Goal: Book appointment/travel/reservation

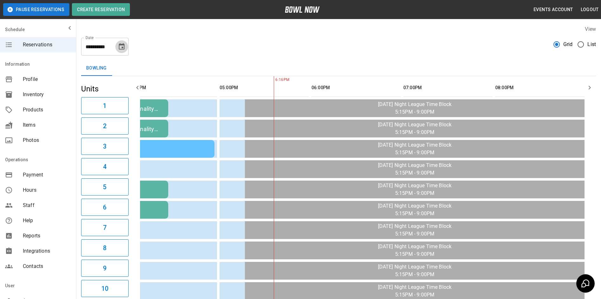
click at [121, 51] on button "Choose date, selected date is Oct 9, 2025" at bounding box center [121, 46] width 13 height 13
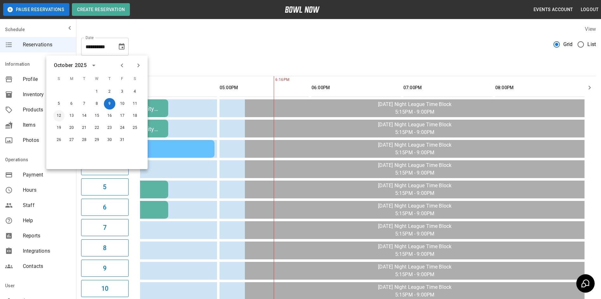
click at [59, 115] on button "12" at bounding box center [58, 115] width 11 height 11
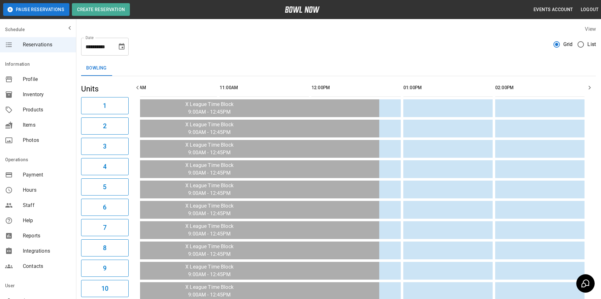
scroll to position [0, 651]
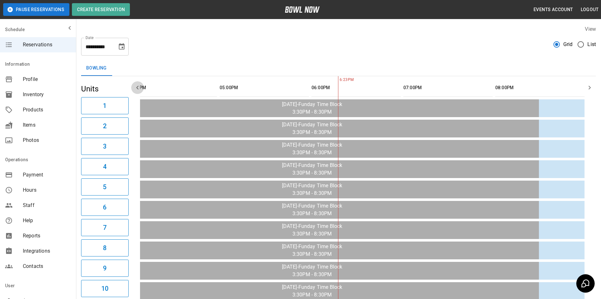
click at [139, 90] on icon "button" at bounding box center [138, 88] width 8 height 8
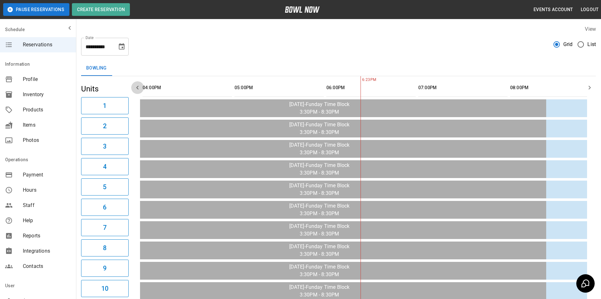
click at [139, 90] on icon "button" at bounding box center [138, 88] width 8 height 8
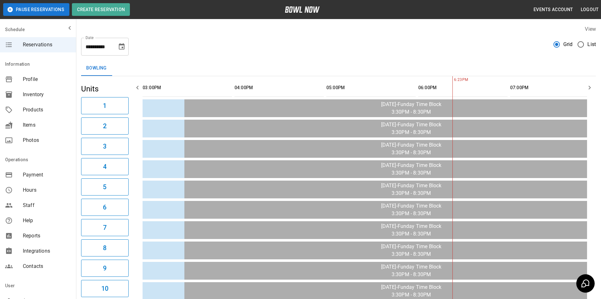
click at [139, 90] on icon "button" at bounding box center [138, 88] width 8 height 8
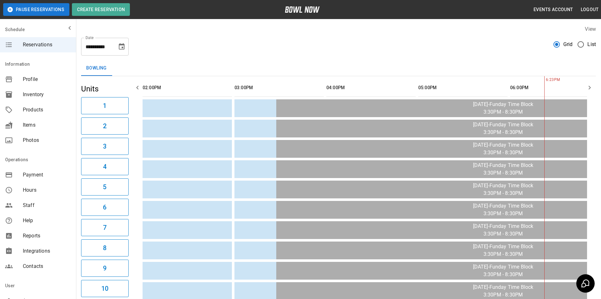
click at [139, 90] on icon "button" at bounding box center [138, 88] width 8 height 8
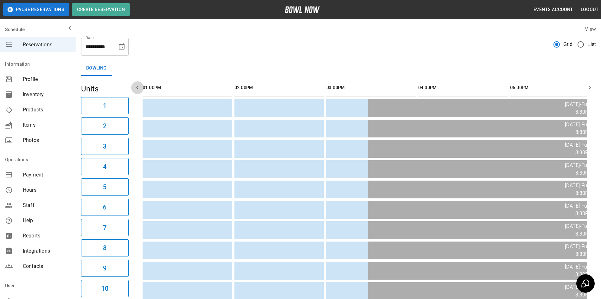
click at [139, 90] on icon "button" at bounding box center [138, 88] width 8 height 8
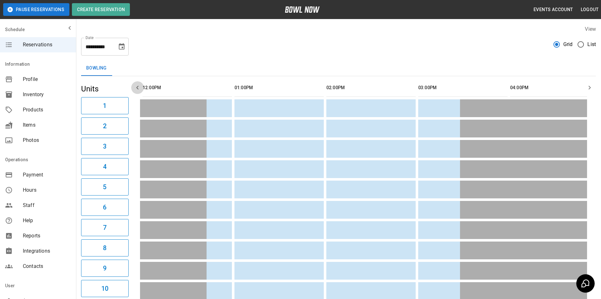
click at [139, 90] on icon "button" at bounding box center [138, 88] width 8 height 8
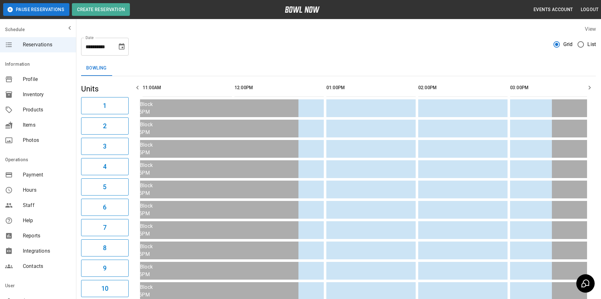
click at [139, 90] on icon "button" at bounding box center [138, 88] width 8 height 8
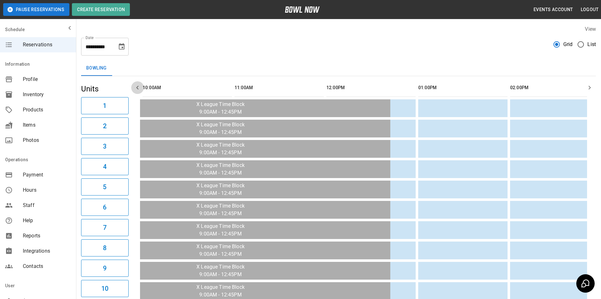
click at [139, 90] on icon "button" at bounding box center [138, 88] width 8 height 8
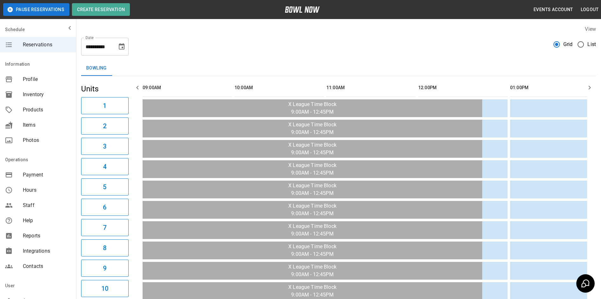
click at [139, 90] on icon "button" at bounding box center [138, 88] width 8 height 8
click at [120, 47] on icon "Choose date, selected date is Oct 12, 2025" at bounding box center [122, 47] width 8 height 8
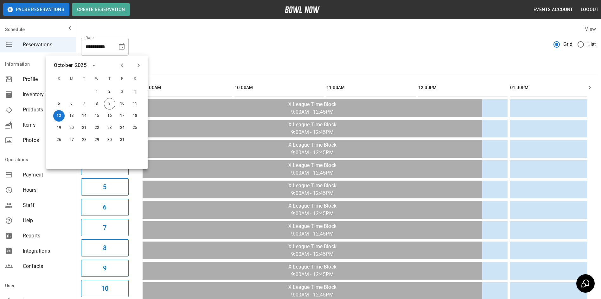
click at [254, 63] on div "Bowling" at bounding box center [338, 68] width 515 height 15
click at [589, 87] on icon "button" at bounding box center [590, 88] width 8 height 8
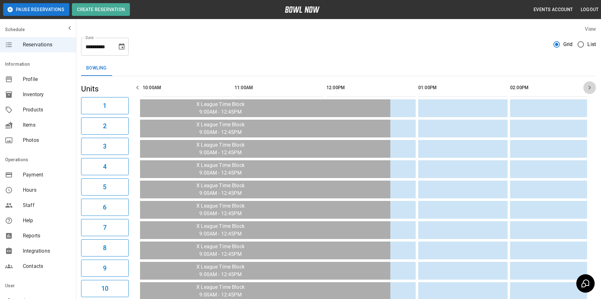
click at [589, 87] on icon "button" at bounding box center [590, 88] width 8 height 8
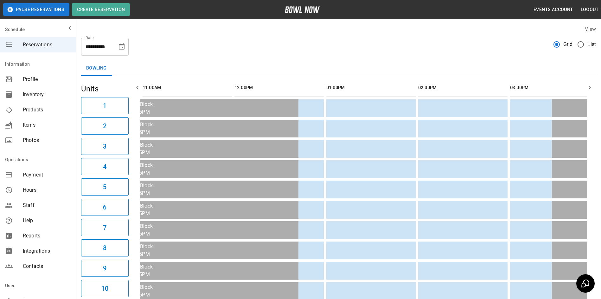
click at [589, 87] on icon "button" at bounding box center [590, 88] width 8 height 8
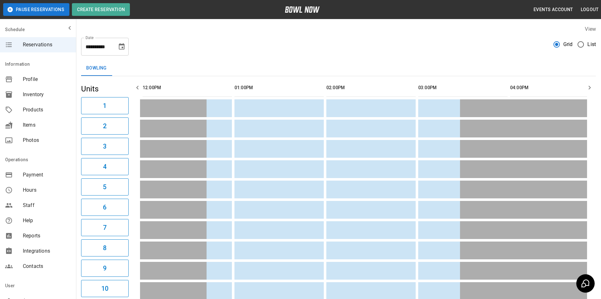
drag, startPoint x: 140, startPoint y: 87, endPoint x: 132, endPoint y: 86, distance: 7.3
click at [140, 86] on icon "button" at bounding box center [138, 88] width 8 height 8
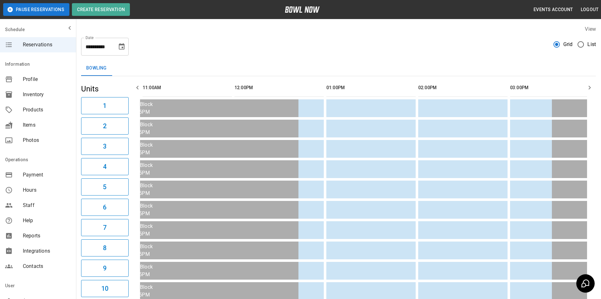
click at [132, 86] on button "button" at bounding box center [137, 87] width 13 height 13
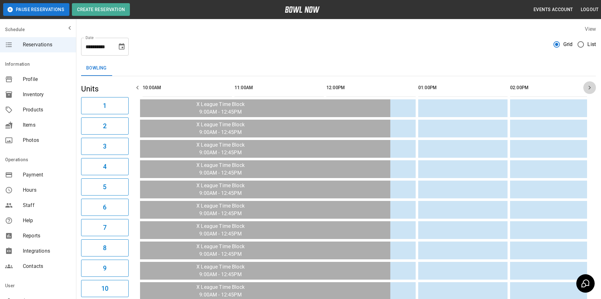
click at [588, 88] on icon "button" at bounding box center [590, 88] width 8 height 8
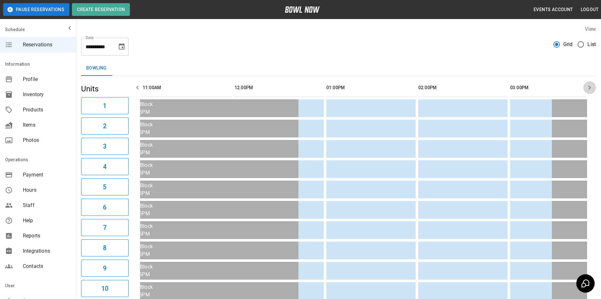
click at [588, 88] on icon "button" at bounding box center [590, 88] width 8 height 8
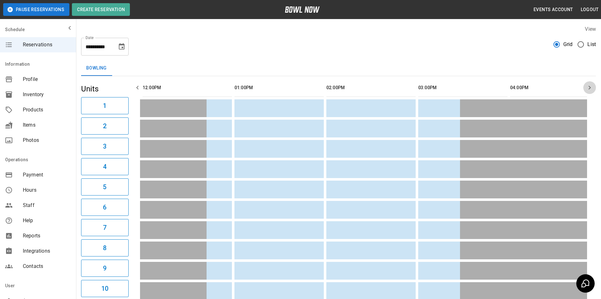
click at [587, 88] on icon "button" at bounding box center [590, 88] width 8 height 8
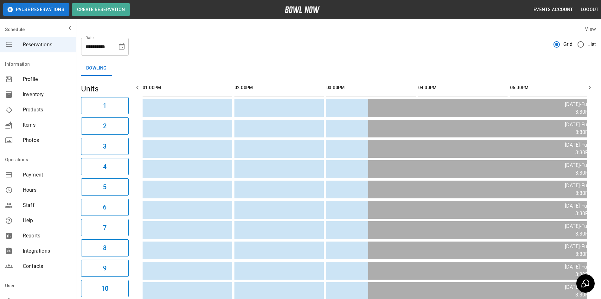
click at [587, 88] on icon "button" at bounding box center [590, 88] width 8 height 8
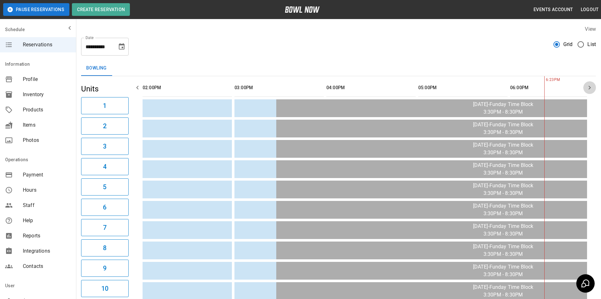
click at [587, 88] on icon "button" at bounding box center [590, 88] width 8 height 8
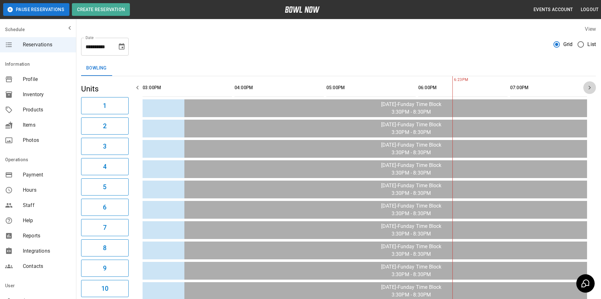
click at [587, 88] on icon "button" at bounding box center [590, 88] width 8 height 8
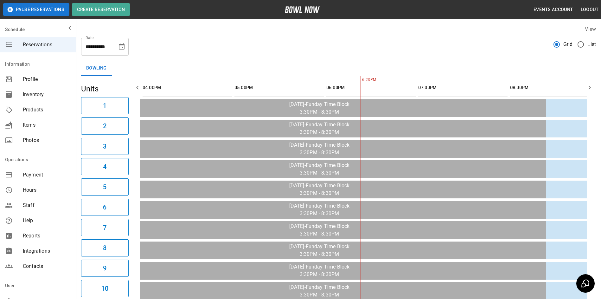
click at [586, 88] on icon "button" at bounding box center [590, 88] width 8 height 8
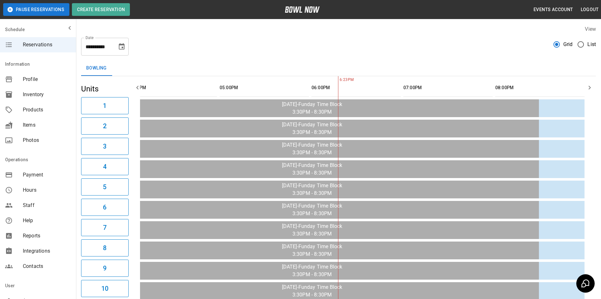
click at [586, 88] on icon "button" at bounding box center [590, 88] width 8 height 8
click at [136, 86] on icon "button" at bounding box center [138, 88] width 8 height 8
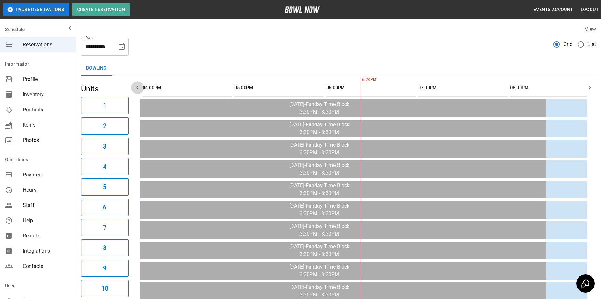
click at [136, 86] on icon "button" at bounding box center [138, 88] width 8 height 8
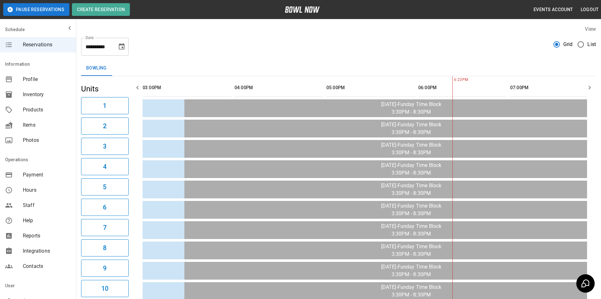
click at [136, 87] on icon "button" at bounding box center [138, 88] width 8 height 8
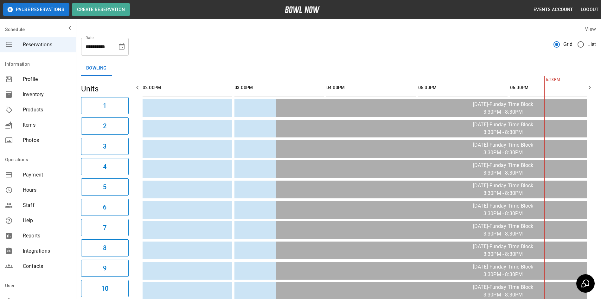
click at [136, 87] on icon "button" at bounding box center [138, 88] width 8 height 8
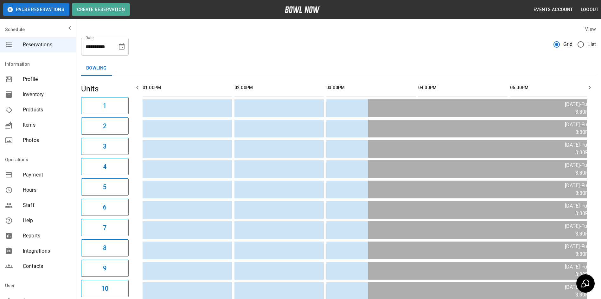
click at [136, 87] on icon "button" at bounding box center [138, 88] width 8 height 8
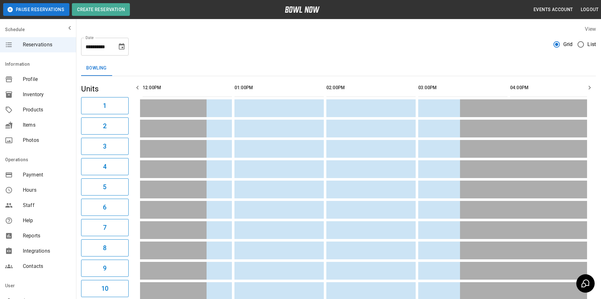
click at [135, 85] on icon "button" at bounding box center [138, 88] width 8 height 8
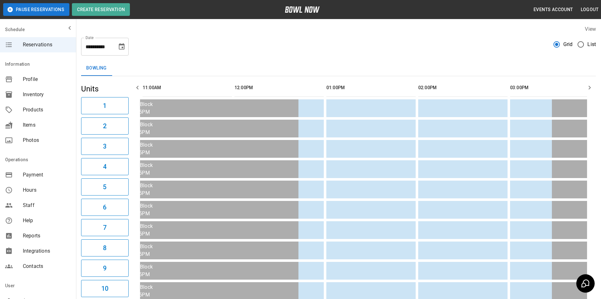
click at [139, 86] on icon "button" at bounding box center [138, 88] width 8 height 8
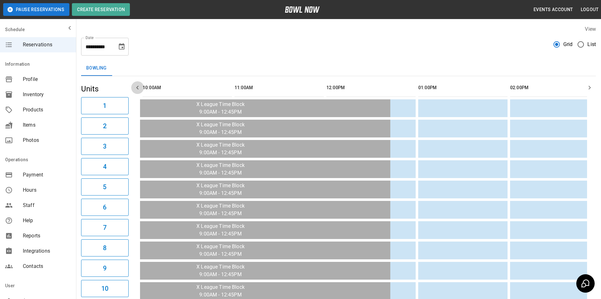
click at [139, 86] on icon "button" at bounding box center [138, 88] width 8 height 8
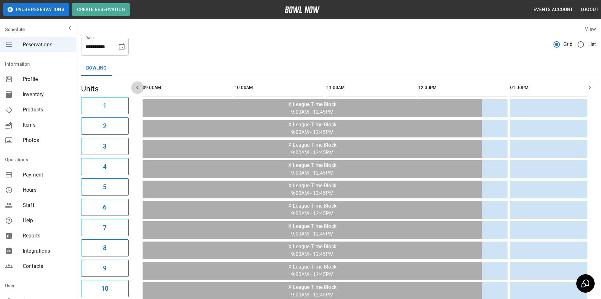
click at [139, 86] on icon "button" at bounding box center [138, 88] width 8 height 8
drag, startPoint x: 515, startPoint y: 84, endPoint x: 536, endPoint y: 82, distance: 20.7
click at [591, 86] on icon "button" at bounding box center [590, 88] width 8 height 8
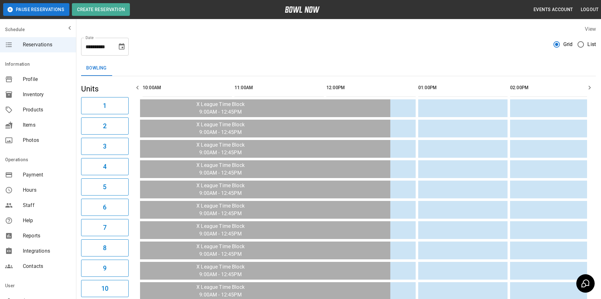
click at [591, 86] on icon "button" at bounding box center [590, 88] width 8 height 8
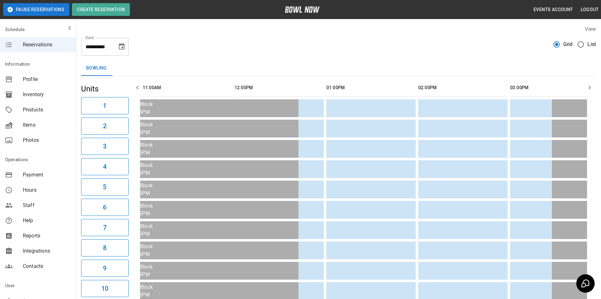
click at [591, 86] on icon "button" at bounding box center [590, 88] width 8 height 8
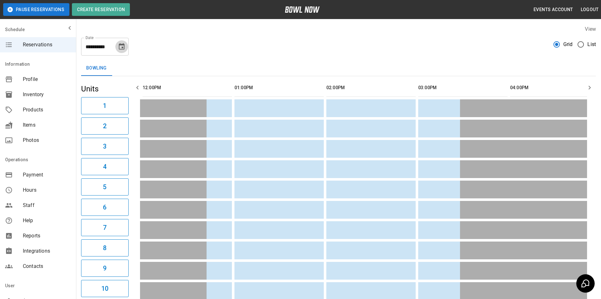
drag, startPoint x: 126, startPoint y: 47, endPoint x: 122, endPoint y: 48, distance: 4.2
click at [126, 47] on button "Choose date, selected date is Oct 12, 2025" at bounding box center [121, 46] width 13 height 13
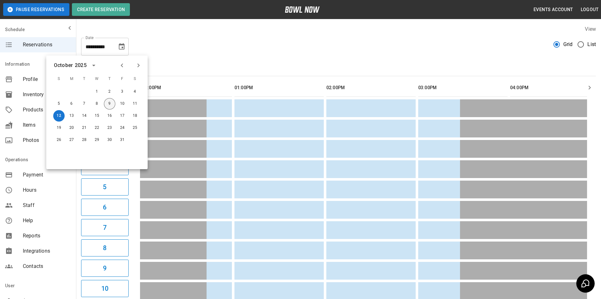
click at [109, 103] on button "9" at bounding box center [109, 103] width 11 height 11
type input "**********"
